Goal: Navigation & Orientation: Find specific page/section

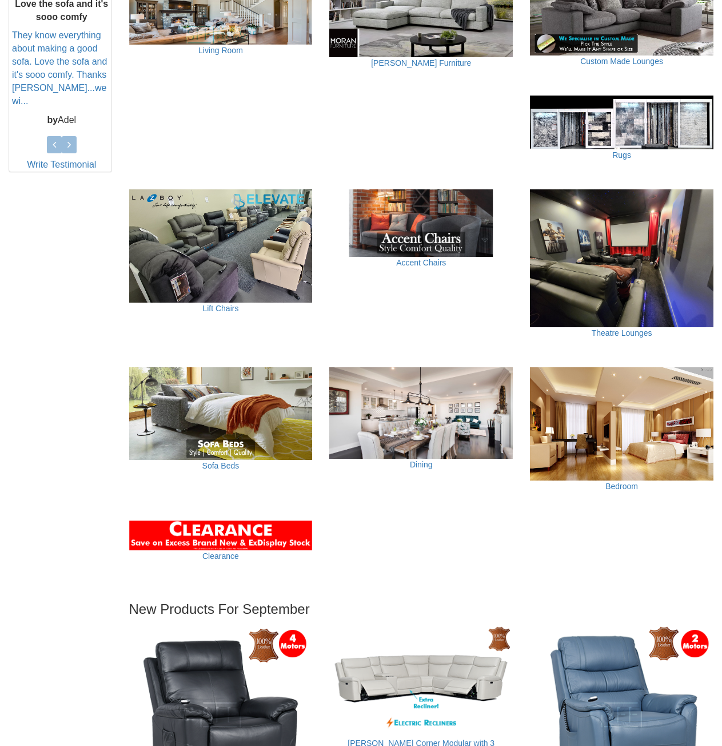
scroll to position [572, 0]
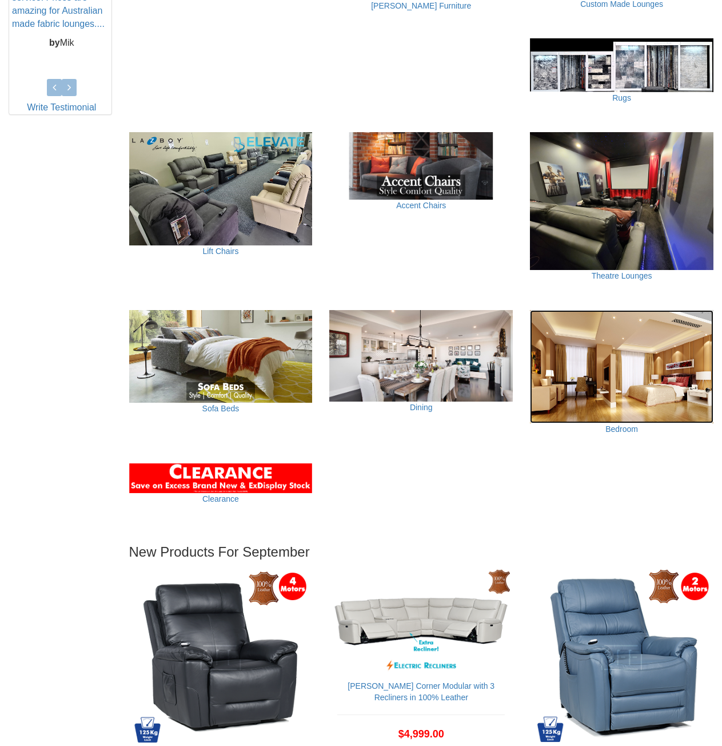
click at [641, 380] on img at bounding box center [622, 366] width 184 height 113
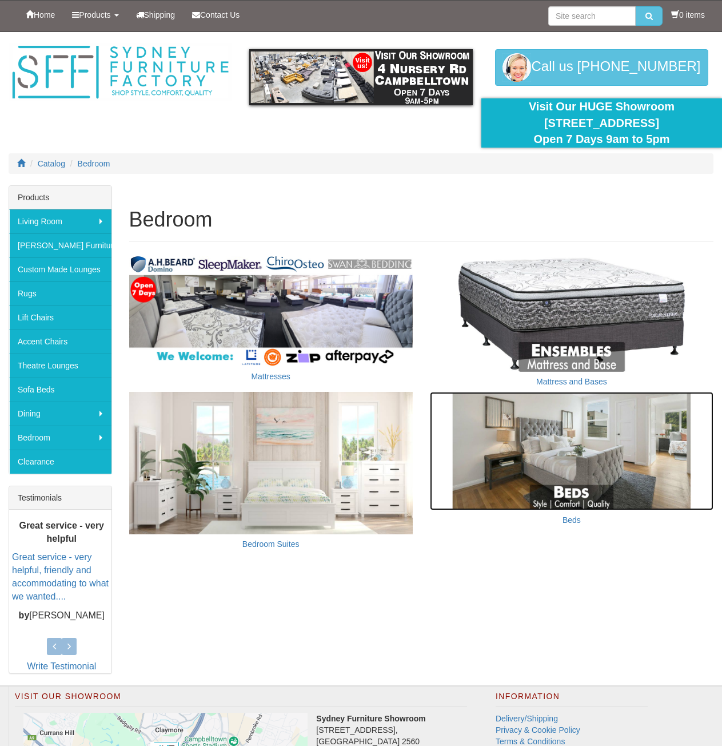
click at [550, 495] on img at bounding box center [572, 451] width 284 height 118
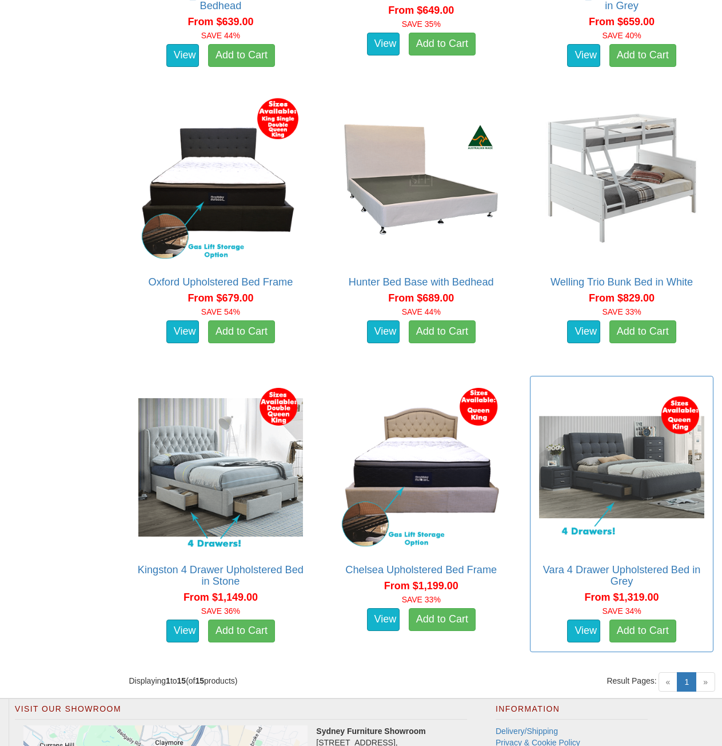
scroll to position [1585, 0]
